Goal: Complete application form

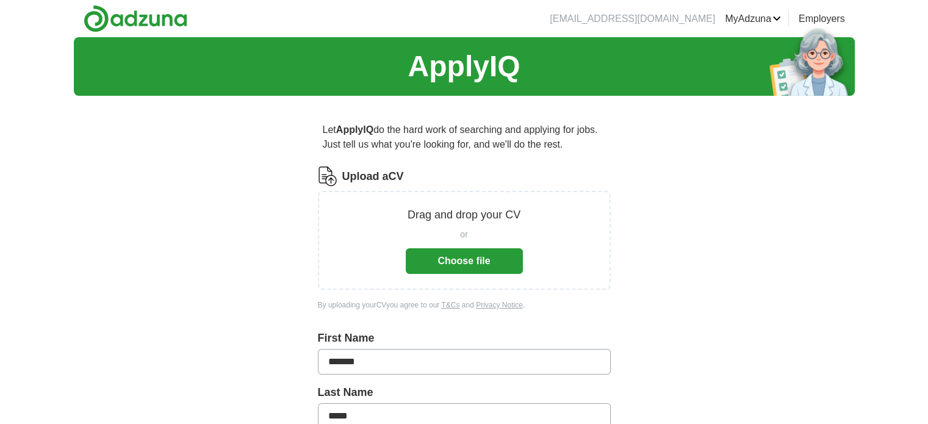
click at [483, 257] on button "Choose file" at bounding box center [464, 261] width 117 height 26
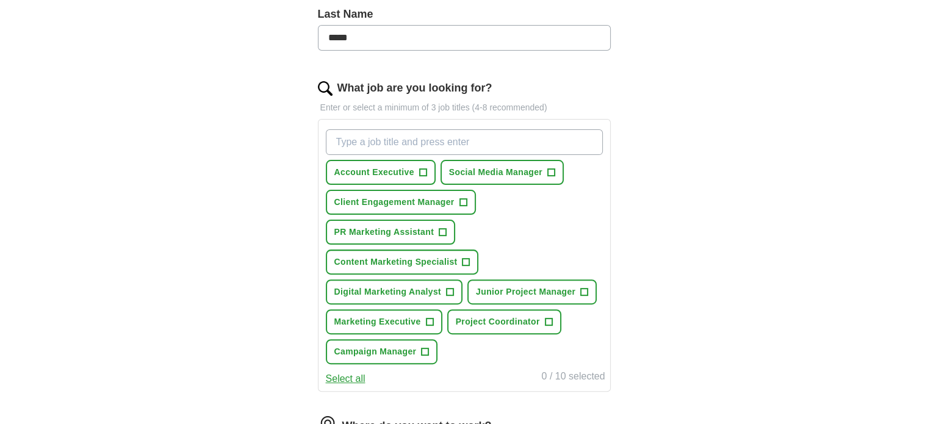
scroll to position [327, 0]
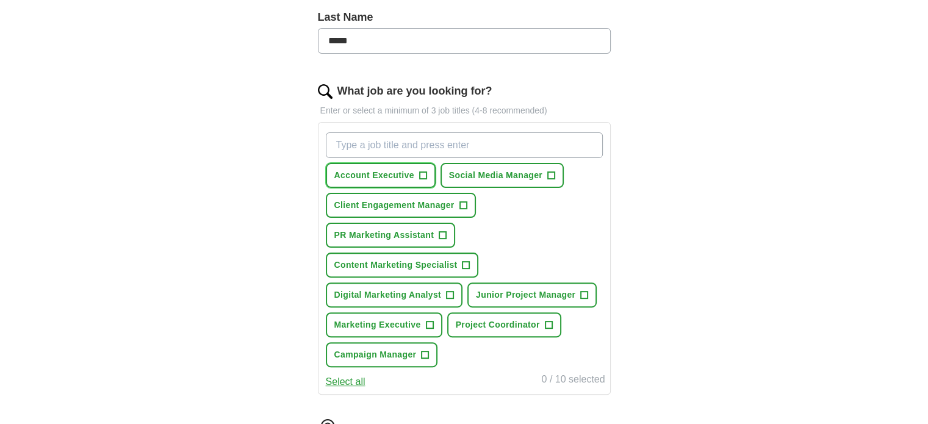
click at [421, 171] on span "+" at bounding box center [422, 176] width 7 height 10
click at [465, 201] on span "+" at bounding box center [462, 206] width 7 height 10
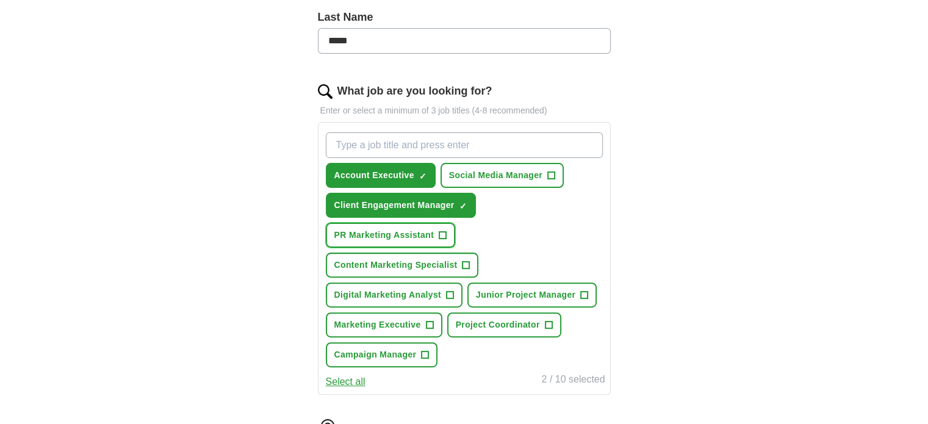
click at [451, 234] on button "PR Marketing Assistant +" at bounding box center [391, 235] width 130 height 25
click at [458, 266] on button "Content Marketing Specialist +" at bounding box center [402, 265] width 153 height 25
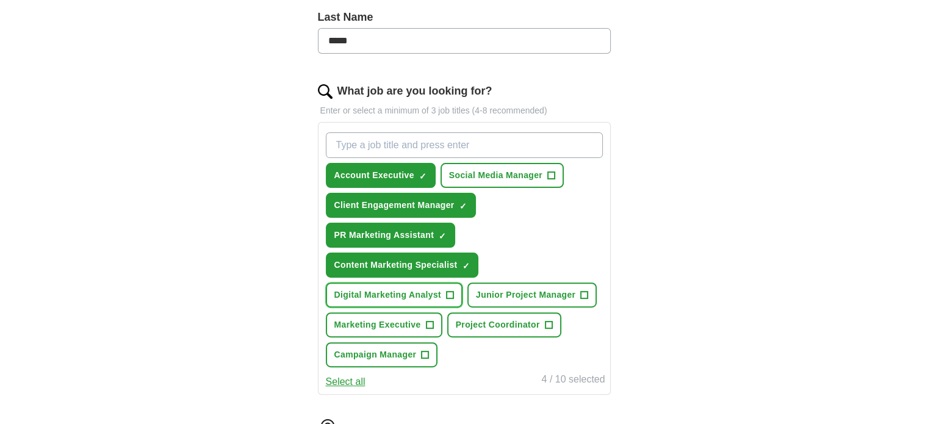
click at [454, 291] on button "Digital Marketing Analyst +" at bounding box center [394, 294] width 137 height 25
click at [439, 320] on button "Marketing Executive +" at bounding box center [384, 324] width 116 height 25
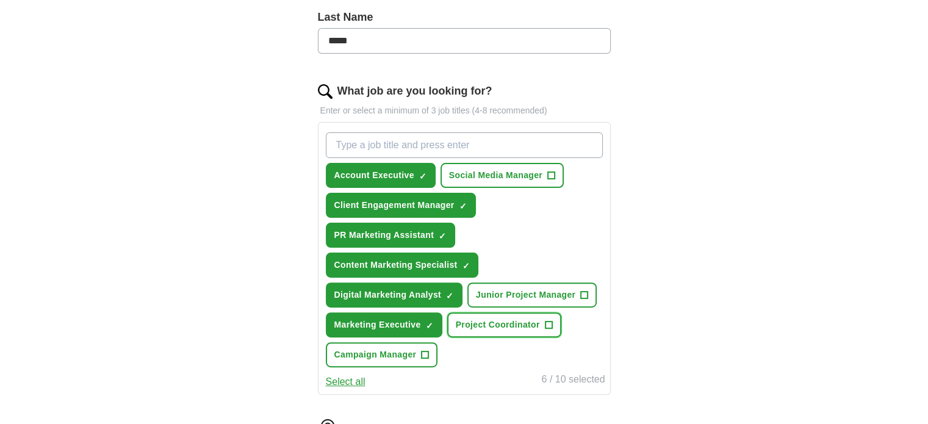
click at [479, 320] on span "Project Coordinator" at bounding box center [498, 324] width 84 height 13
click at [532, 288] on span "Junior Project Manager" at bounding box center [525, 294] width 99 height 13
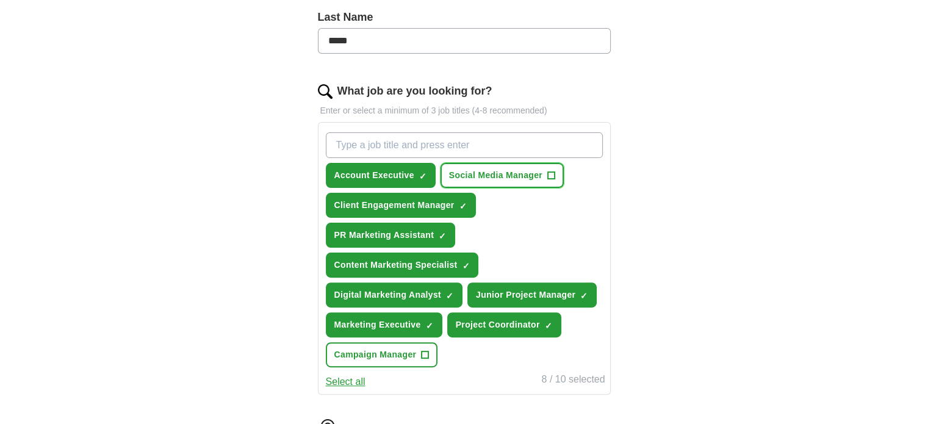
click at [517, 173] on span "Social Media Manager" at bounding box center [495, 175] width 93 height 13
click at [406, 349] on span "Campaign Manager" at bounding box center [375, 354] width 82 height 13
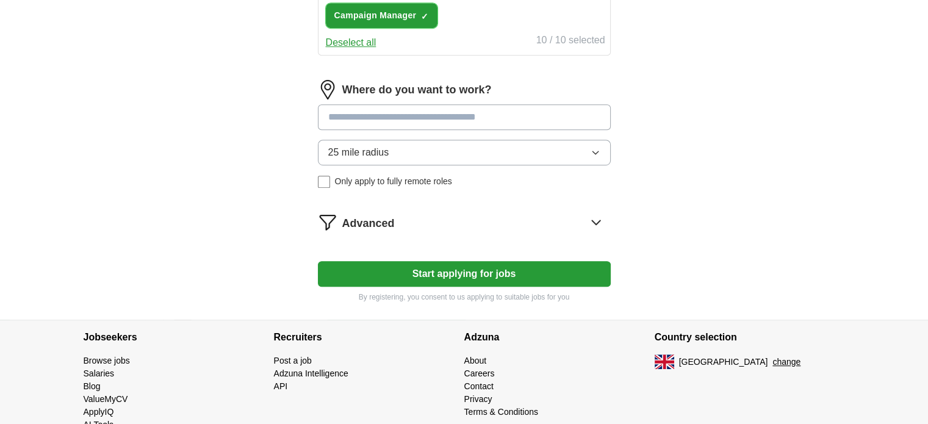
scroll to position [651, 0]
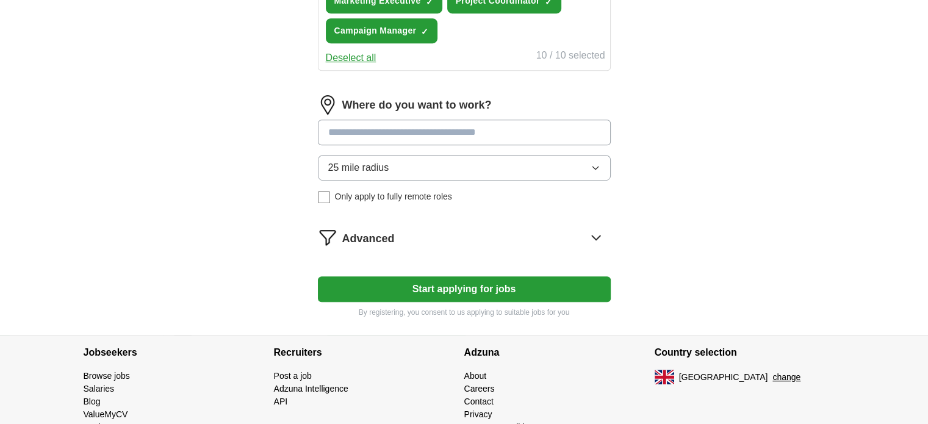
click at [589, 124] on input at bounding box center [464, 133] width 293 height 26
type input "******"
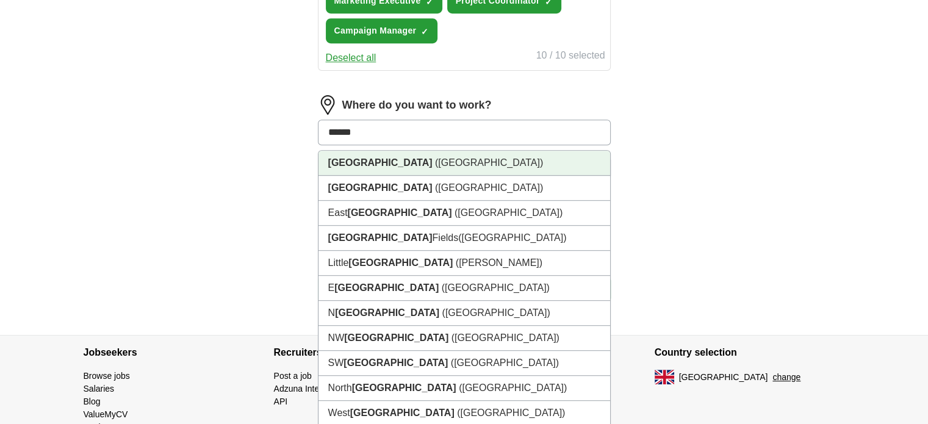
click at [429, 152] on li "[GEOGRAPHIC_DATA] ([GEOGRAPHIC_DATA])" at bounding box center [464, 163] width 292 height 25
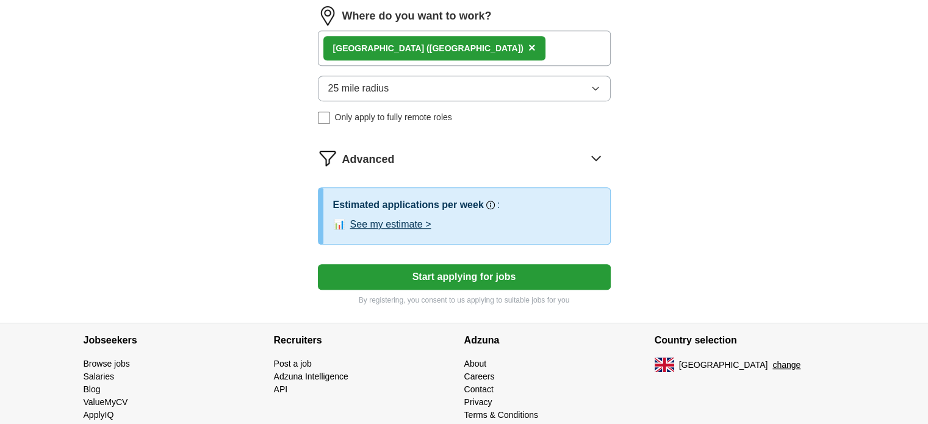
scroll to position [749, 0]
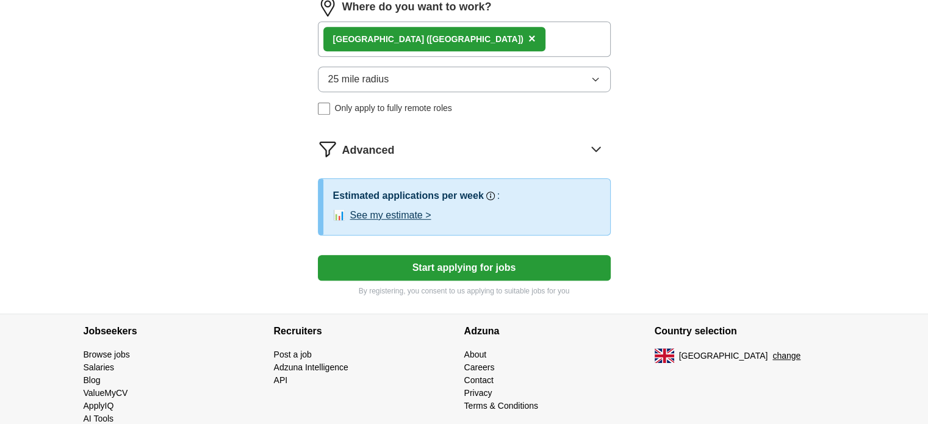
click at [558, 255] on button "Start applying for jobs" at bounding box center [464, 268] width 293 height 26
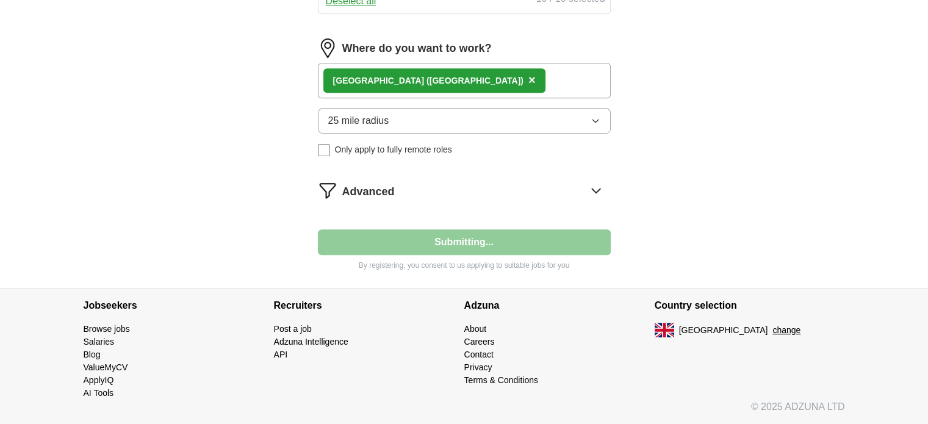
scroll to position [702, 0]
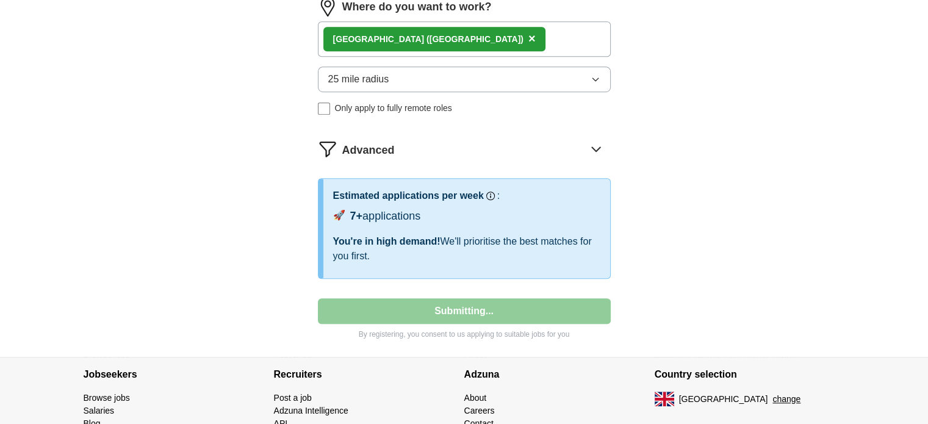
select select "**"
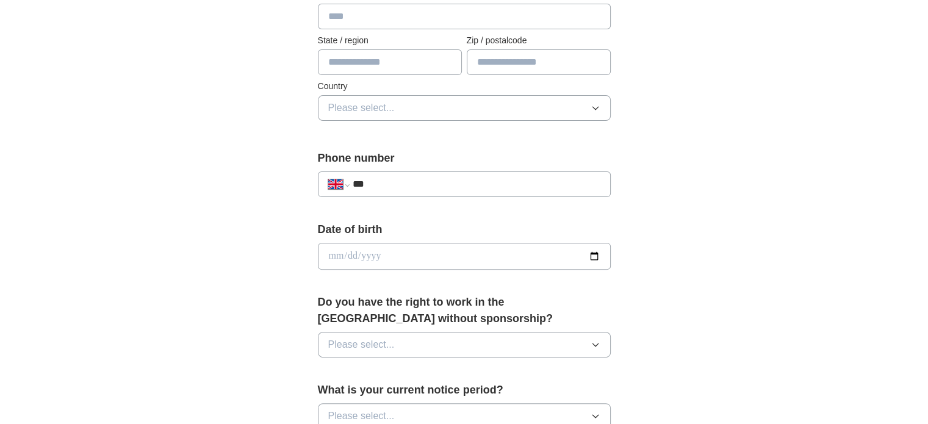
scroll to position [436, 0]
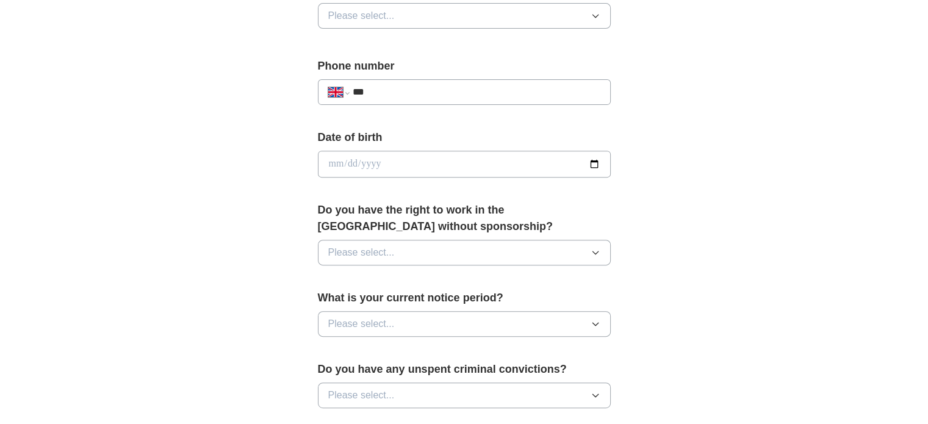
click at [437, 94] on input "***" at bounding box center [476, 92] width 248 height 15
type input "**********"
click at [592, 163] on input "date" at bounding box center [464, 164] width 293 height 27
type input "**********"
click at [559, 251] on button "Please select..." at bounding box center [464, 253] width 293 height 26
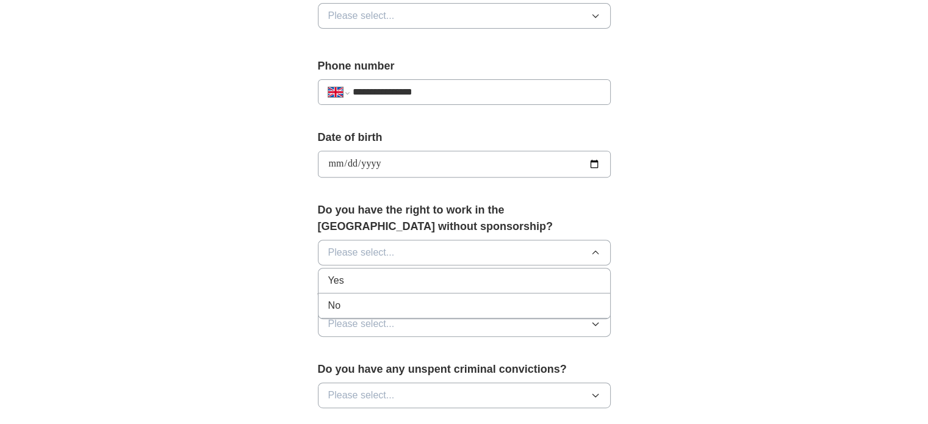
click at [461, 286] on li "Yes" at bounding box center [464, 280] width 292 height 25
click at [557, 328] on button "Please select..." at bounding box center [464, 324] width 293 height 26
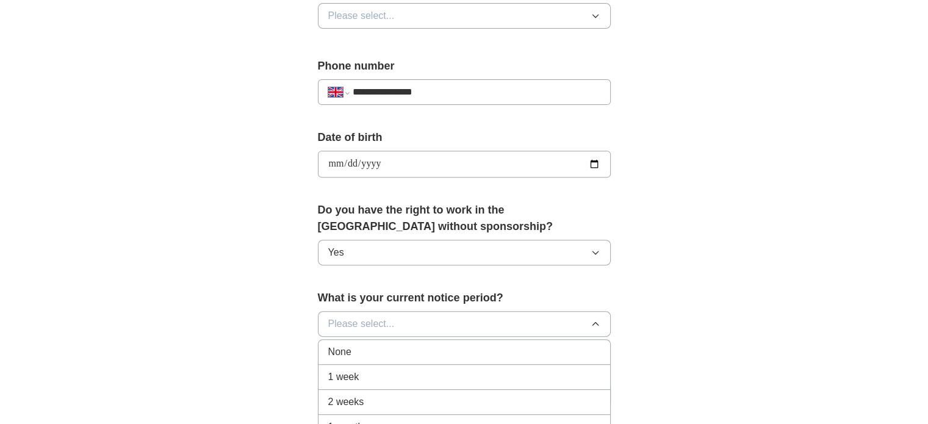
click at [437, 371] on div "1 week" at bounding box center [464, 377] width 272 height 15
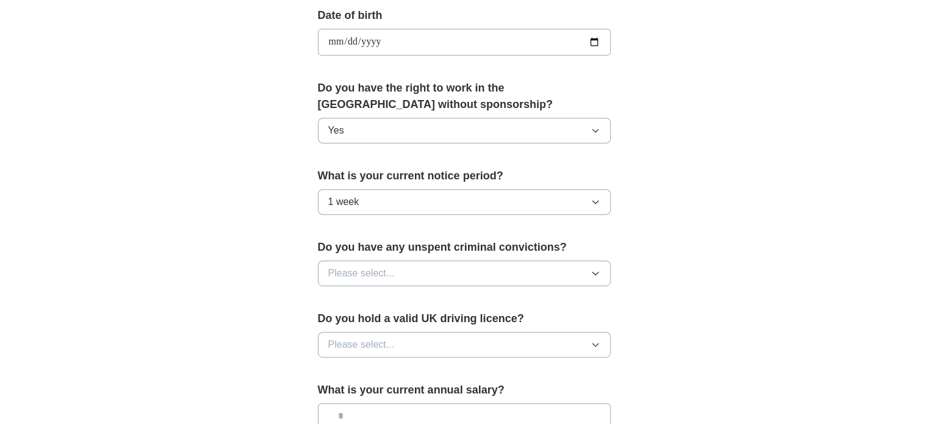
scroll to position [573, 0]
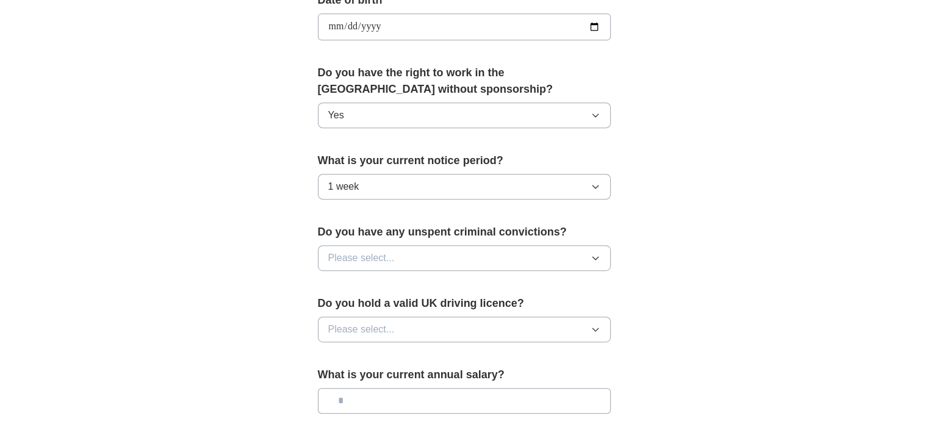
click at [543, 251] on button "Please select..." at bounding box center [464, 258] width 293 height 26
click at [386, 307] on div "No" at bounding box center [464, 311] width 272 height 15
click at [410, 335] on button "Please select..." at bounding box center [464, 330] width 293 height 26
click at [369, 363] on li "Yes" at bounding box center [464, 357] width 292 height 25
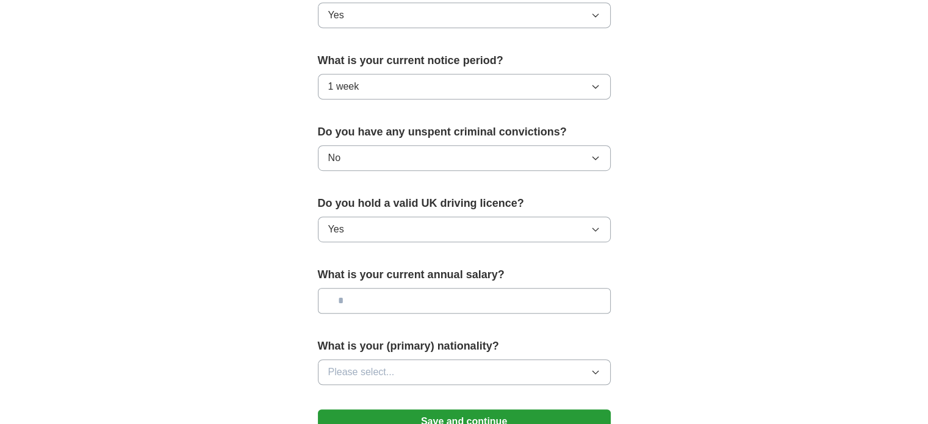
scroll to position [678, 0]
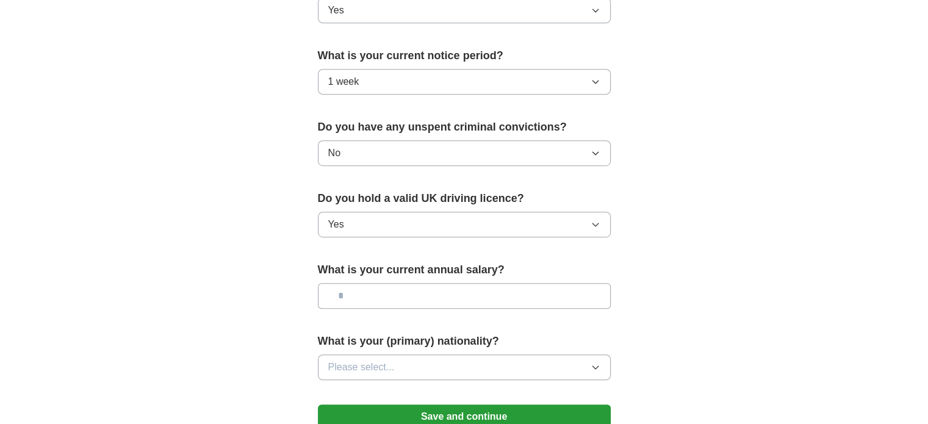
click at [567, 298] on input "text" at bounding box center [464, 296] width 293 height 26
type input "*******"
click at [566, 354] on button "Please select..." at bounding box center [464, 367] width 293 height 26
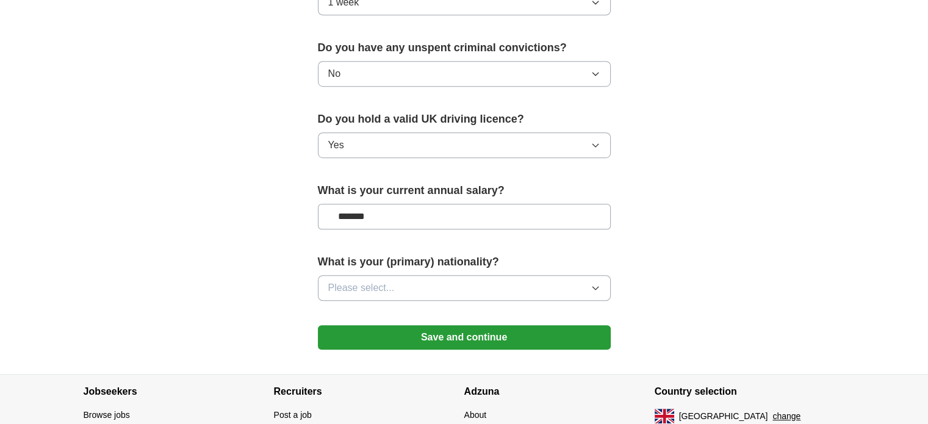
scroll to position [764, 0]
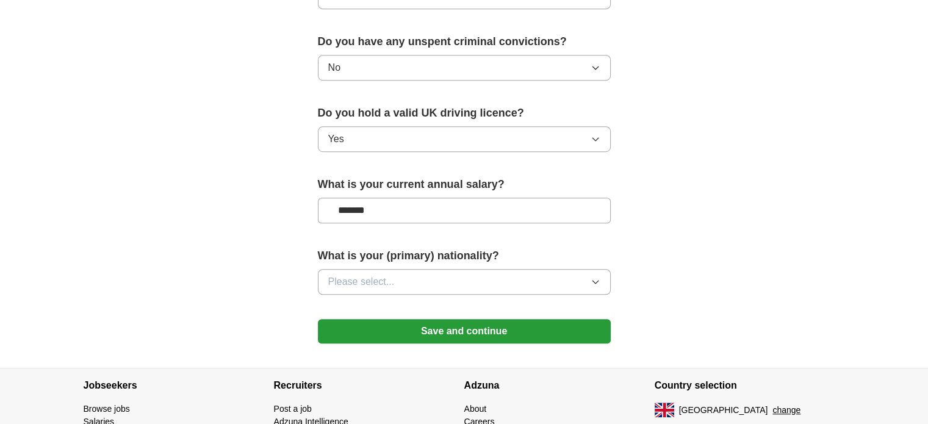
click at [542, 282] on button "Please select..." at bounding box center [464, 282] width 293 height 26
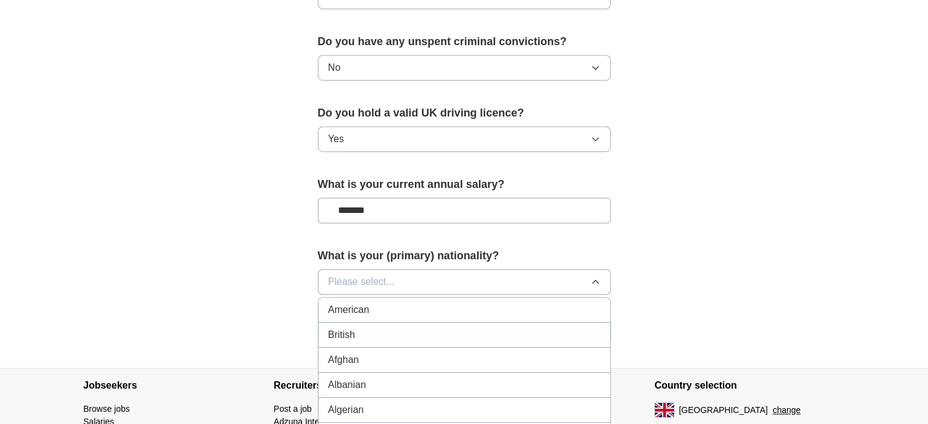
click at [411, 337] on div "British" at bounding box center [464, 335] width 272 height 15
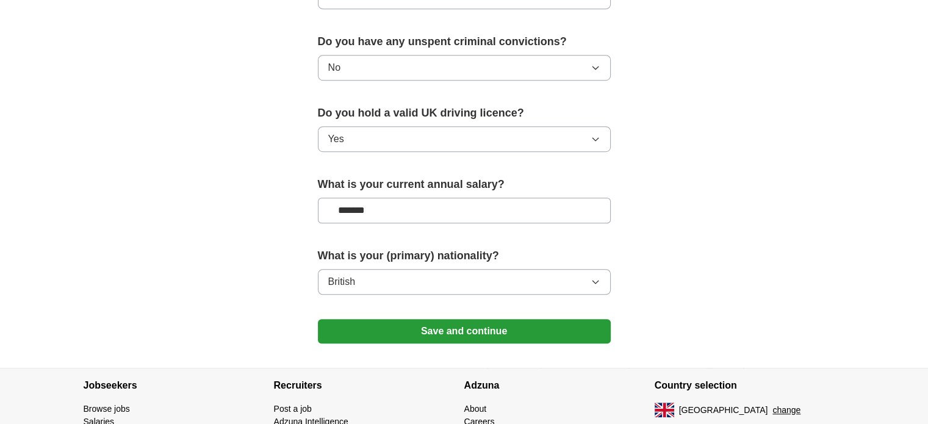
click at [432, 328] on button "Save and continue" at bounding box center [464, 331] width 293 height 24
